Goal: Task Accomplishment & Management: Use online tool/utility

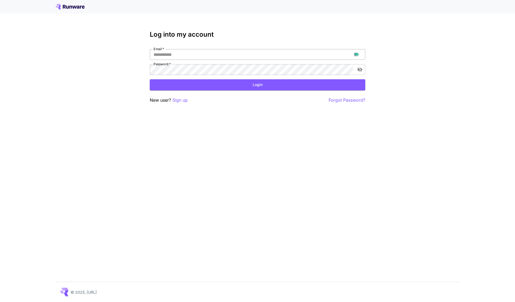
click at [179, 56] on input "Email   *" at bounding box center [258, 54] width 216 height 11
click at [356, 55] on input "Email   *" at bounding box center [258, 54] width 216 height 11
click at [239, 88] on button "Login" at bounding box center [258, 84] width 216 height 11
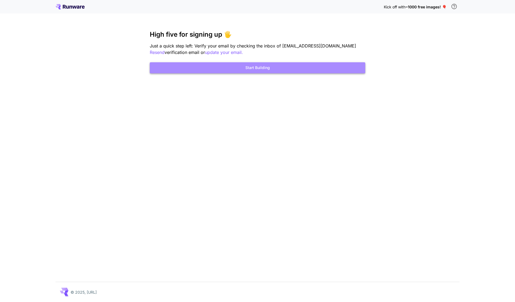
click at [272, 70] on button "Start Building" at bounding box center [258, 67] width 216 height 11
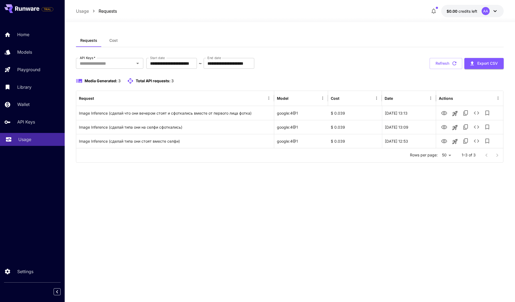
click at [46, 143] on link "Usage" at bounding box center [32, 139] width 65 height 13
click at [40, 143] on link "Usage" at bounding box center [32, 139] width 65 height 13
click at [39, 143] on link "Usage" at bounding box center [32, 139] width 65 height 13
click at [38, 143] on link "Usage" at bounding box center [32, 139] width 65 height 13
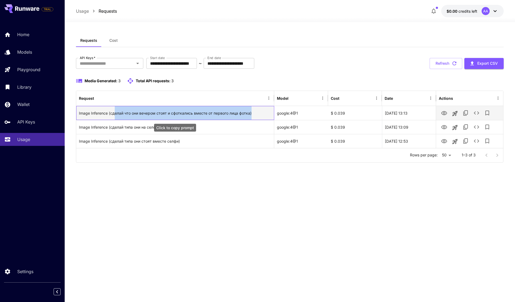
drag, startPoint x: 114, startPoint y: 115, endPoint x: 260, endPoint y: 113, distance: 146.6
click at [260, 113] on div "Image Inference (сделай что они вечером стоят и сфоткались вместе от первого ли…" at bounding box center [175, 113] width 192 height 14
drag, startPoint x: 260, startPoint y: 113, endPoint x: 257, endPoint y: 113, distance: 3.5
click at [260, 113] on div "Image Inference (сделай что они вечером стоят и сфоткались вместе от первого ли…" at bounding box center [175, 113] width 192 height 14
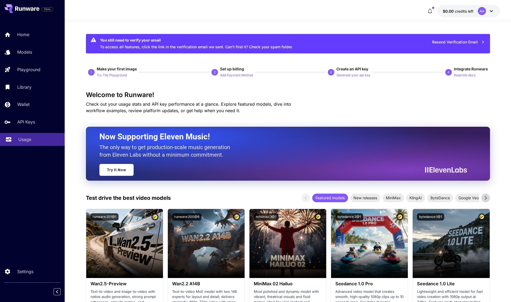
click at [42, 137] on div "Usage" at bounding box center [39, 139] width 42 height 6
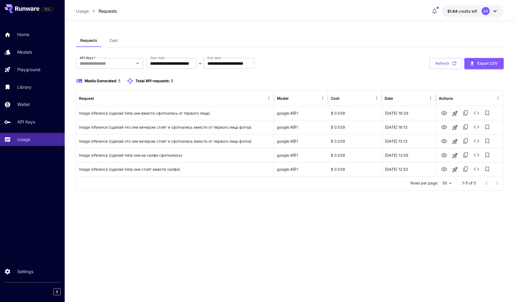
click at [273, 223] on div "**********" at bounding box center [290, 162] width 428 height 256
